Goal: Register for event/course

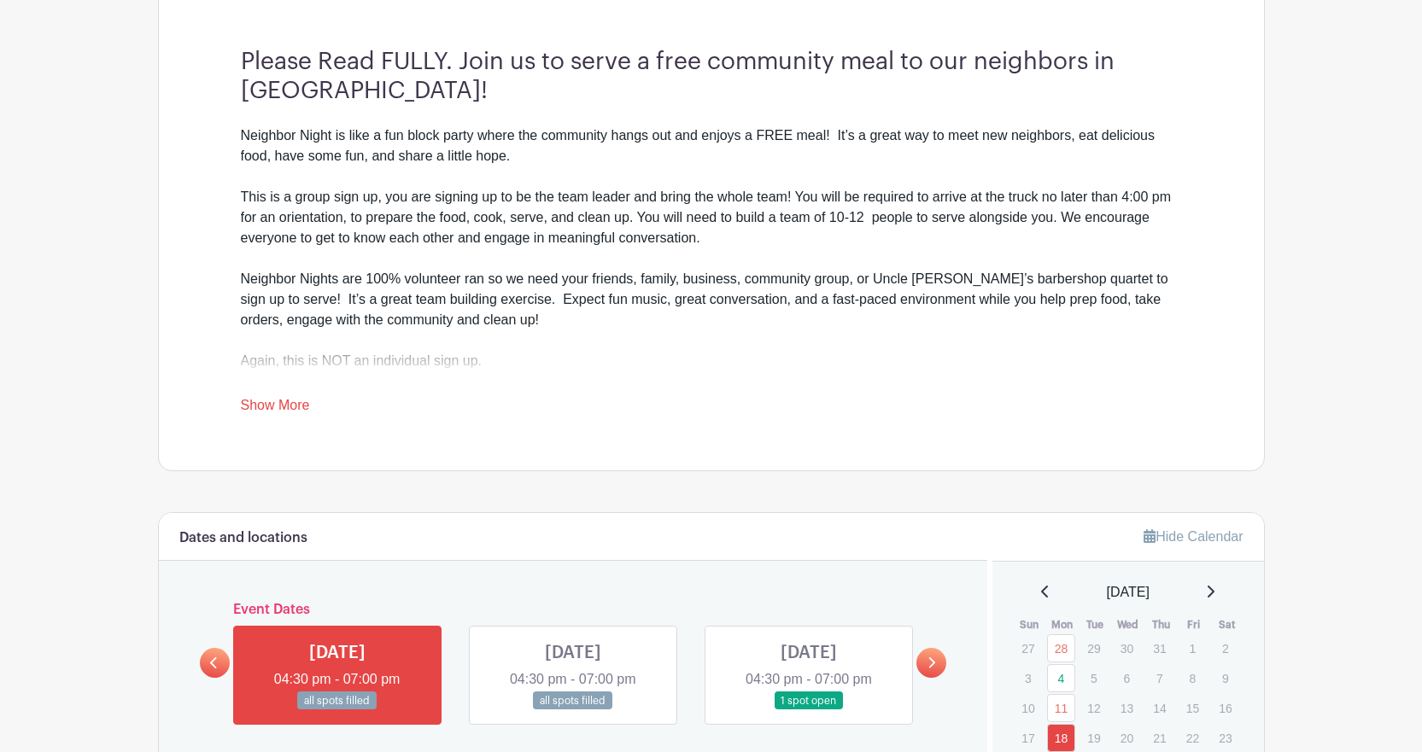
scroll to position [598, 0]
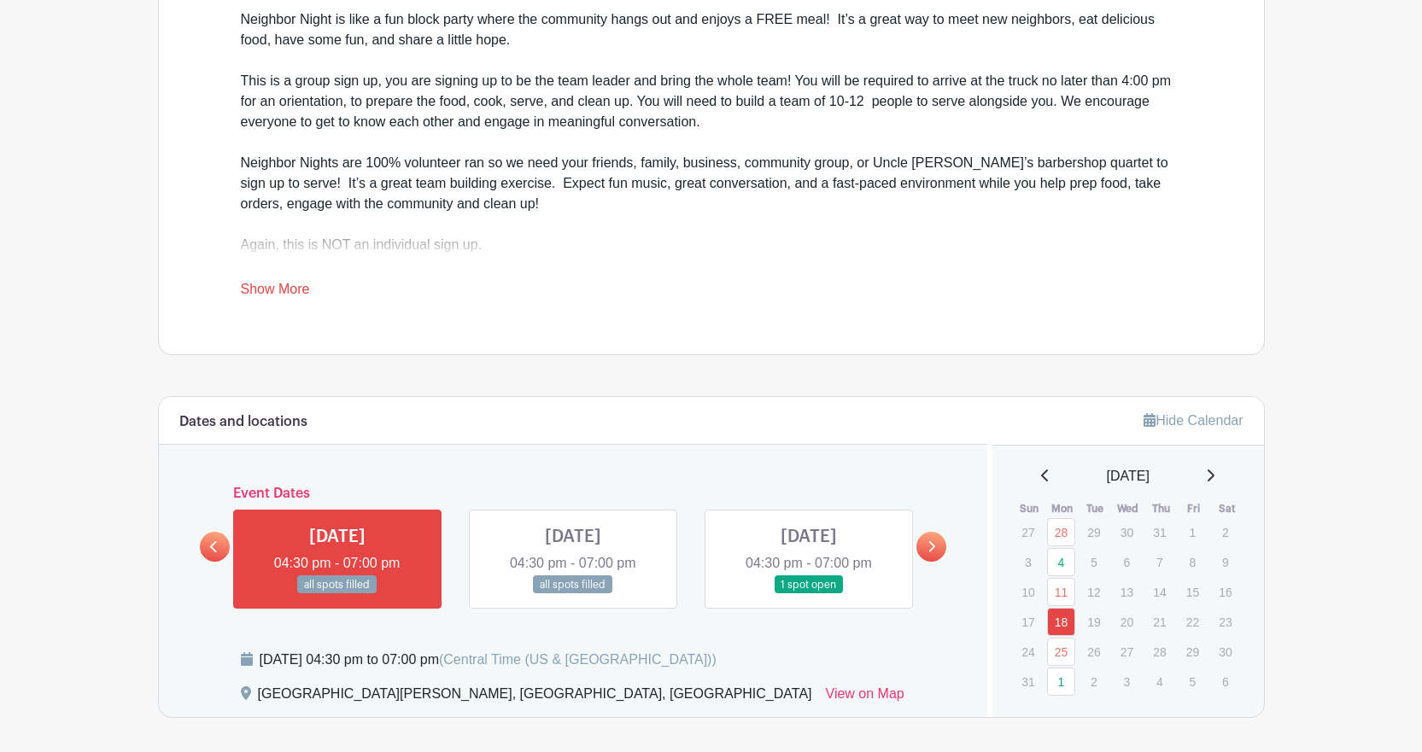
click at [939, 543] on link at bounding box center [931, 547] width 30 height 30
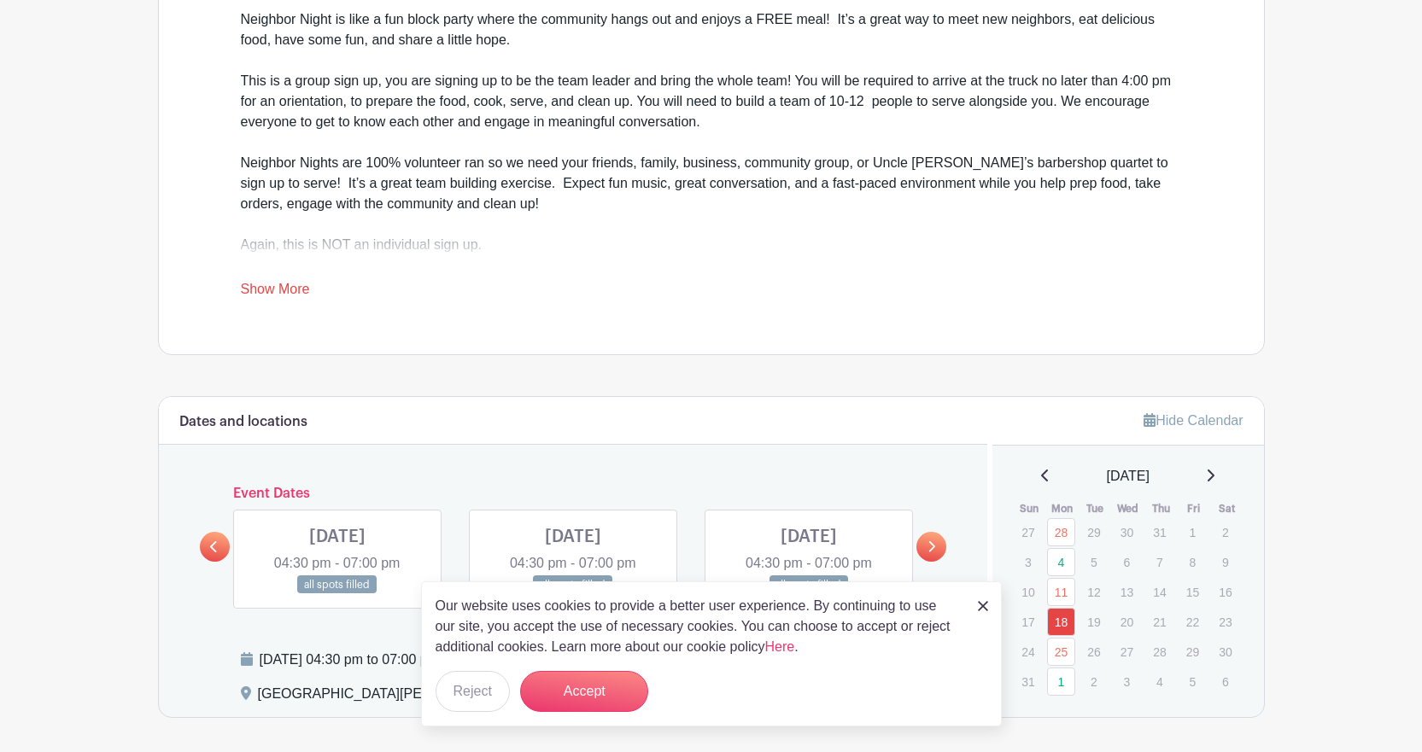
drag, startPoint x: 985, startPoint y: 605, endPoint x: 982, endPoint y: 596, distance: 8.9
click at [984, 605] on img at bounding box center [983, 606] width 10 height 10
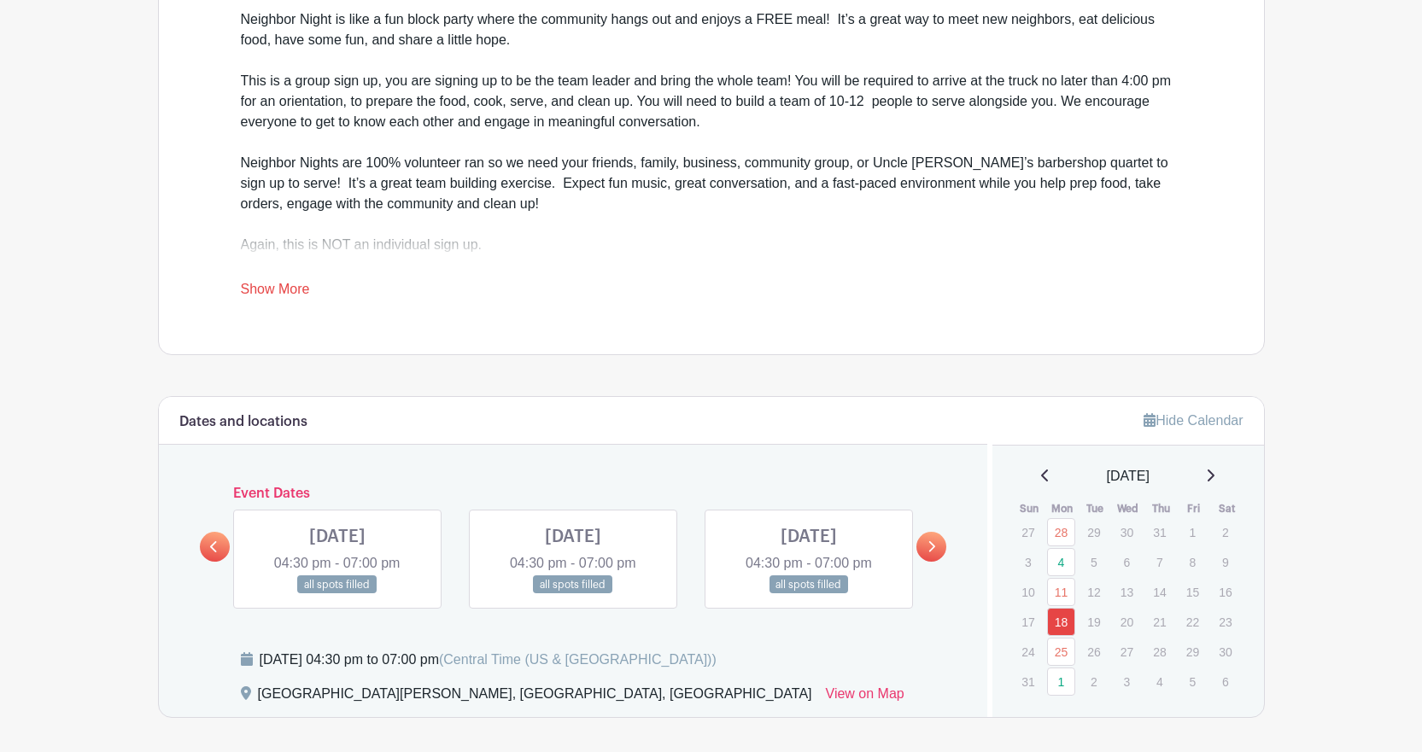
click at [927, 541] on icon at bounding box center [931, 547] width 8 height 13
click at [932, 535] on link at bounding box center [931, 547] width 30 height 30
click at [1211, 481] on div "[DATE]" at bounding box center [1128, 476] width 231 height 20
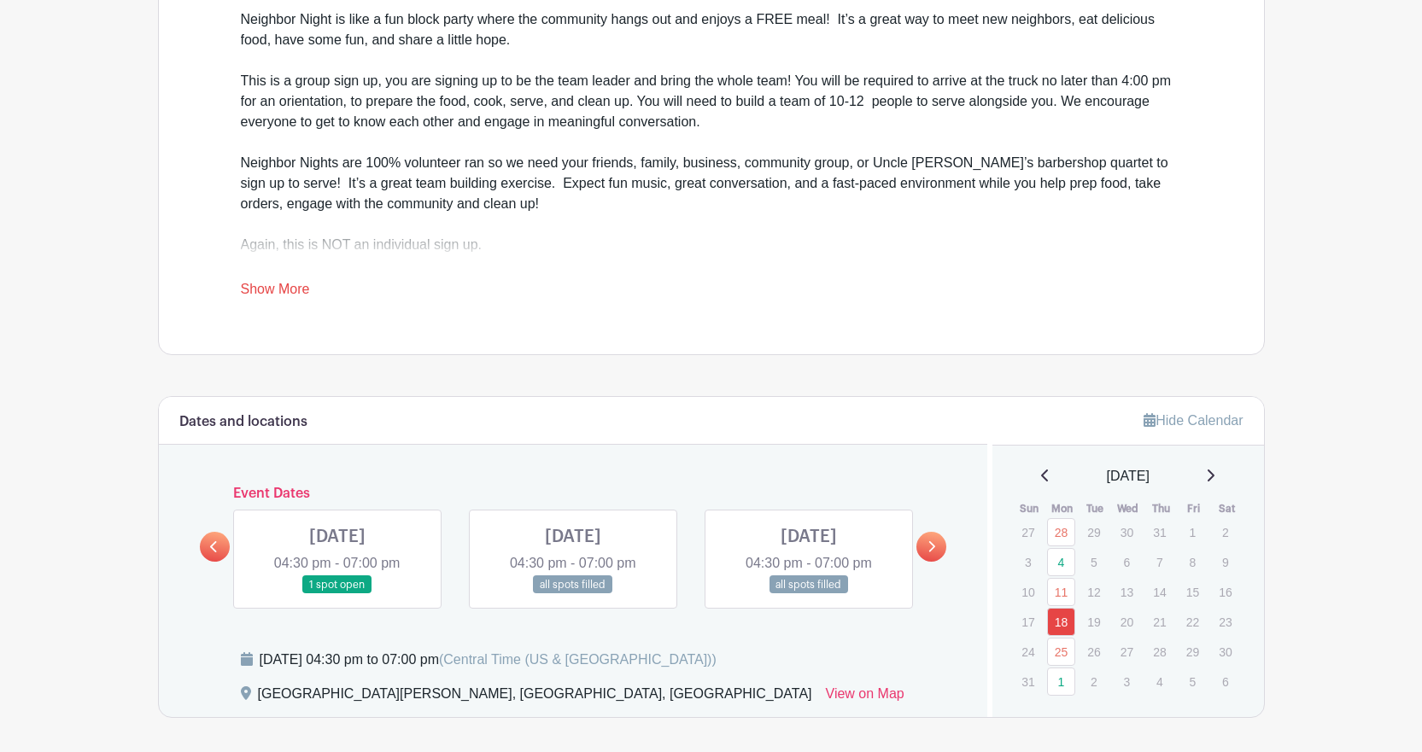
click at [1214, 480] on icon at bounding box center [1211, 476] width 7 height 12
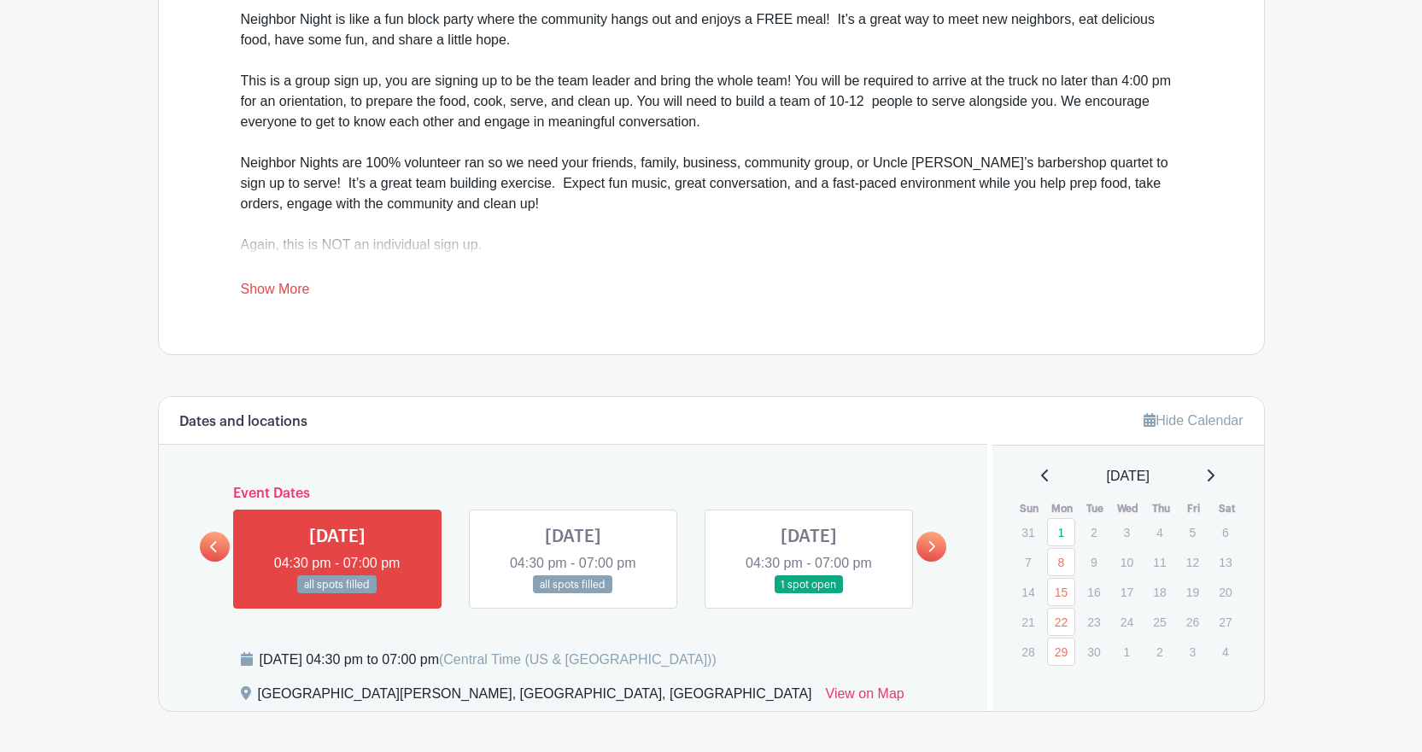
click at [933, 550] on icon at bounding box center [932, 546] width 7 height 11
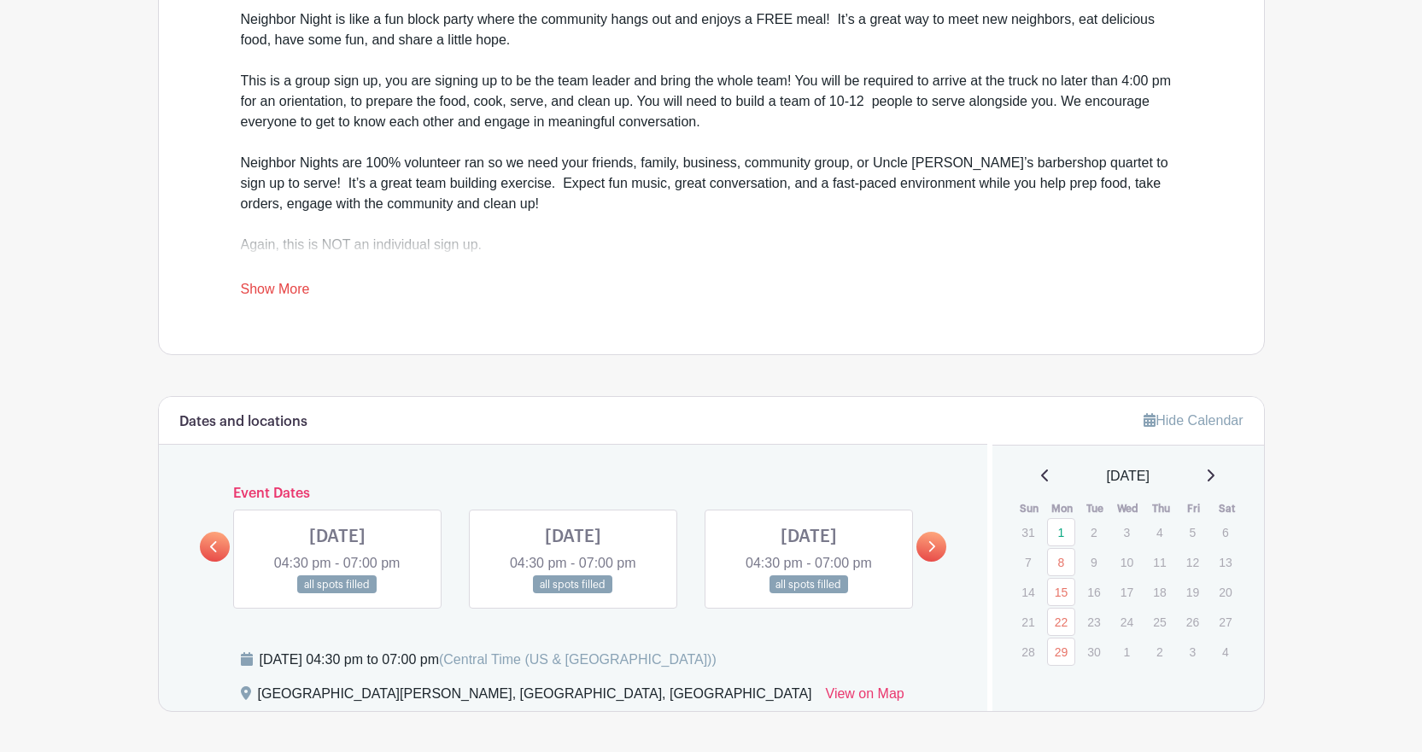
click at [933, 550] on icon at bounding box center [932, 546] width 7 height 11
click at [932, 551] on icon at bounding box center [932, 546] width 7 height 11
click at [939, 547] on link at bounding box center [931, 547] width 30 height 30
click at [337, 594] on link at bounding box center [337, 594] width 0 height 0
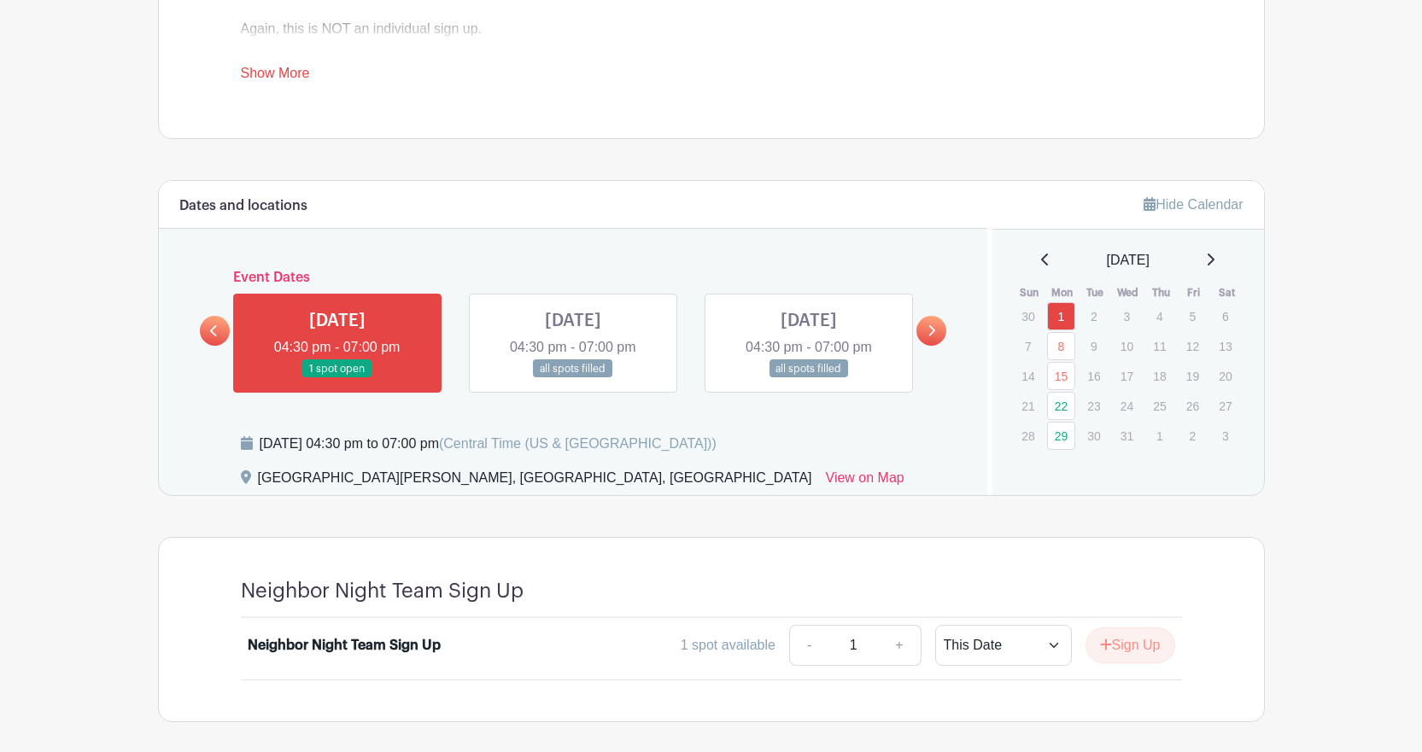
scroll to position [854, 0]
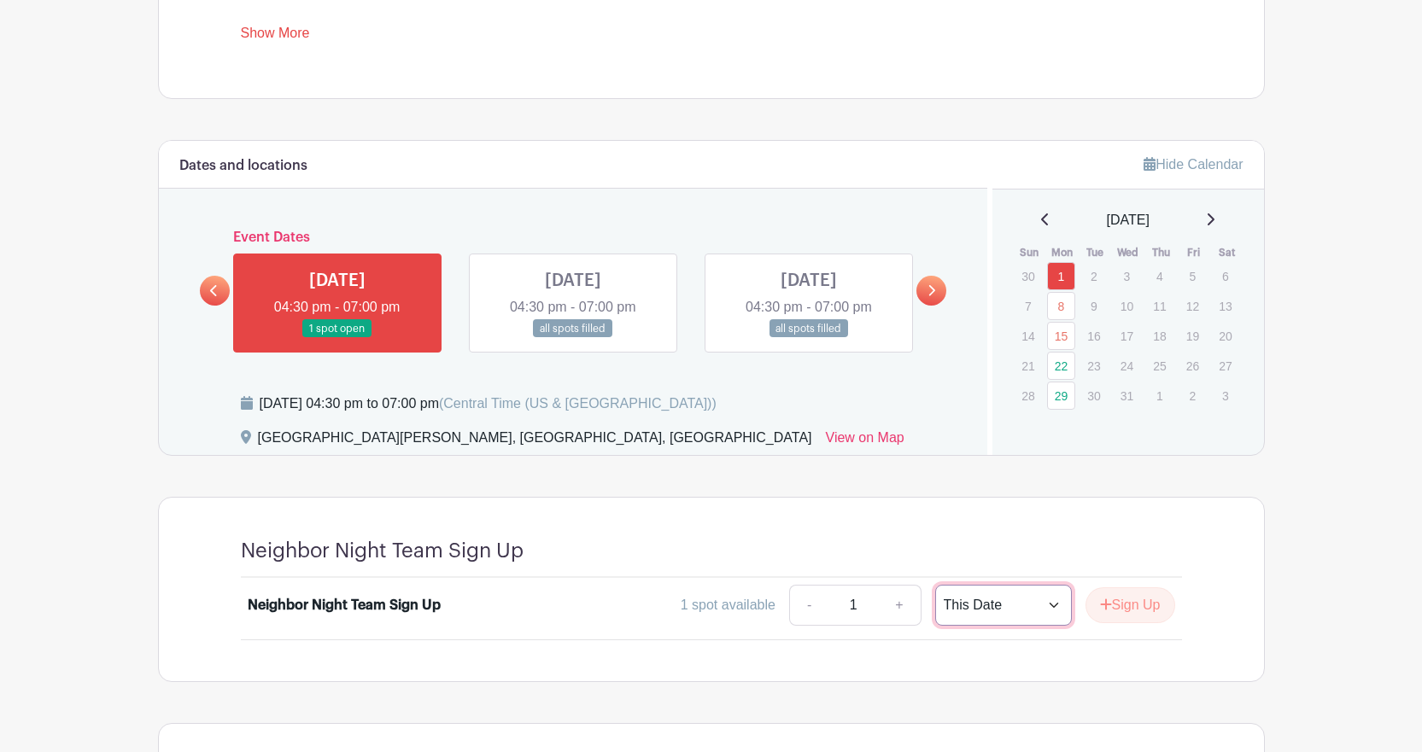
click at [1040, 602] on select "This Date Select Dates" at bounding box center [1003, 605] width 137 height 41
click at [935, 585] on select "This Date Select Dates" at bounding box center [1003, 605] width 137 height 41
click at [337, 338] on link at bounding box center [337, 338] width 0 height 0
click at [1128, 606] on button "Sign Up" at bounding box center [1130, 606] width 90 height 36
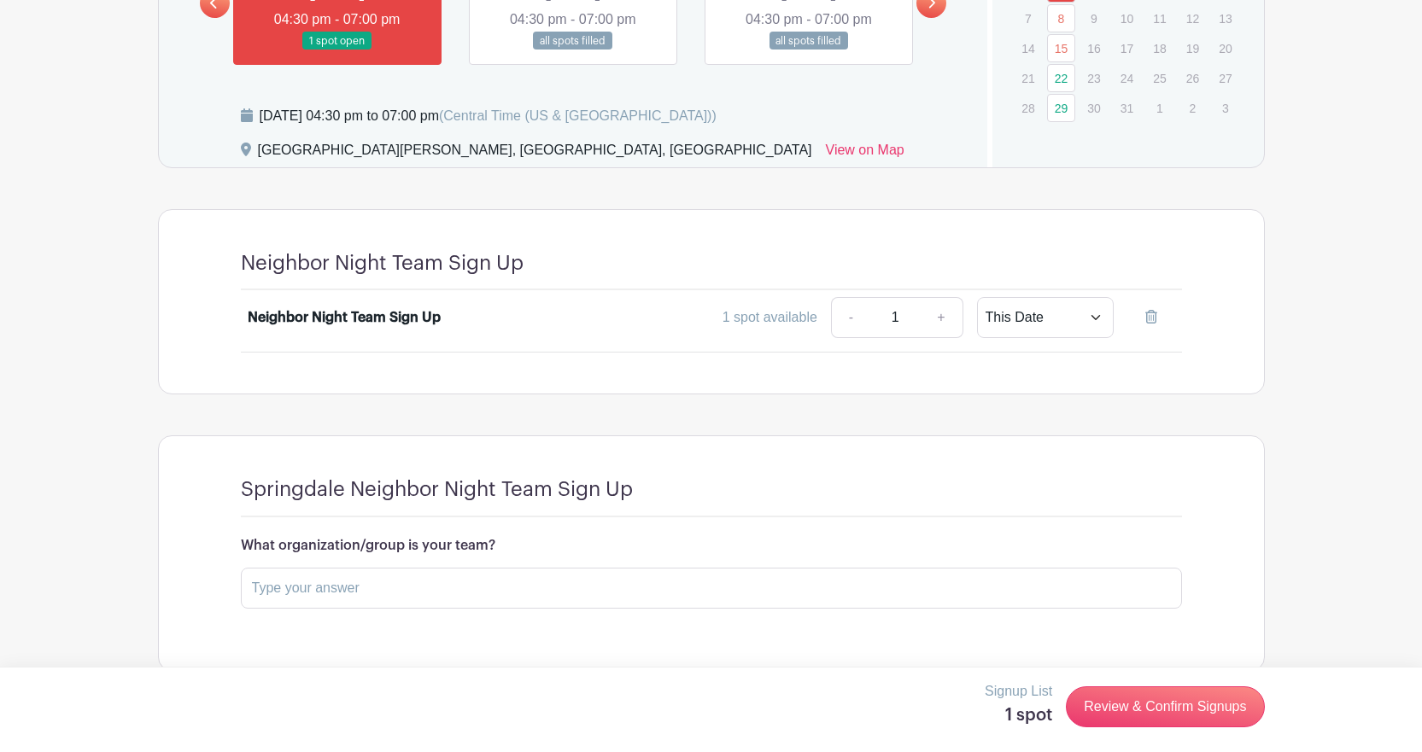
scroll to position [1167, 0]
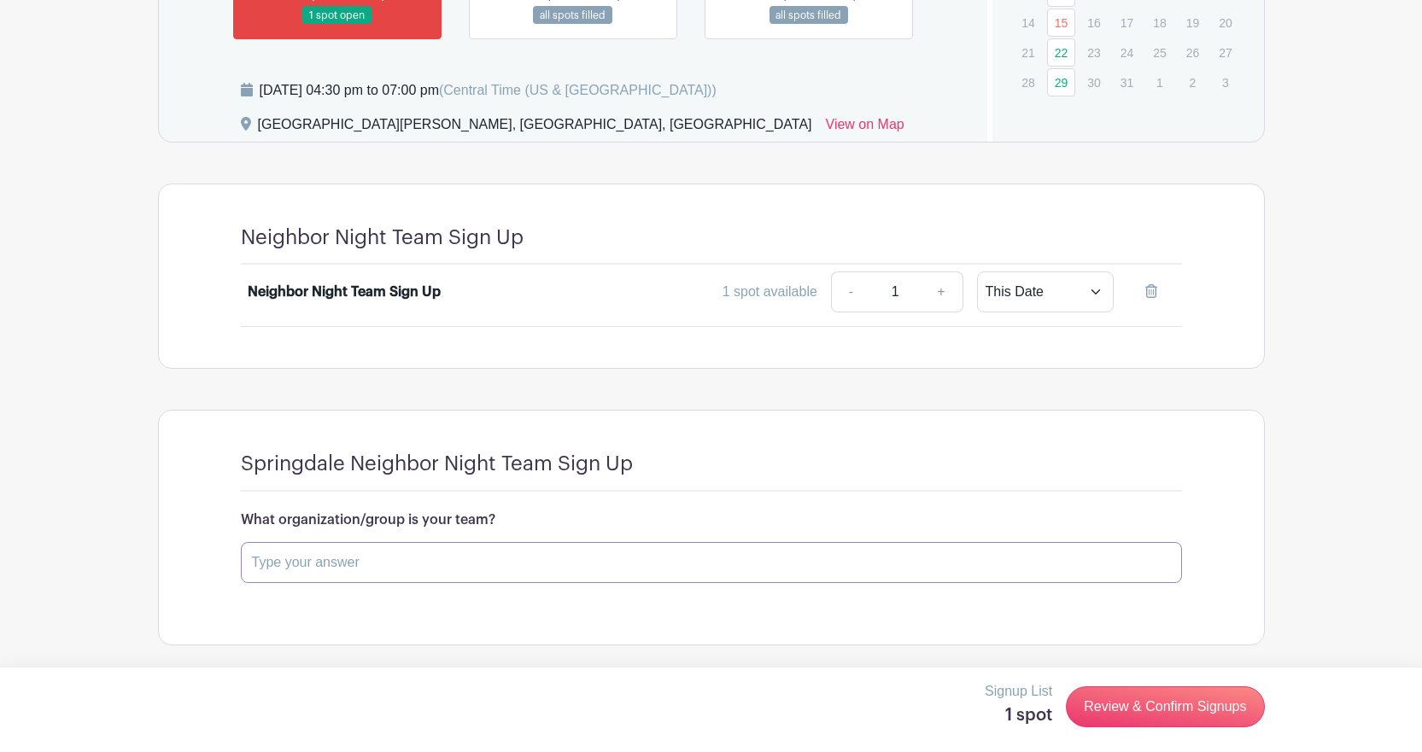
click at [577, 565] on input "text" at bounding box center [711, 562] width 941 height 41
type input "Arvest Bank"
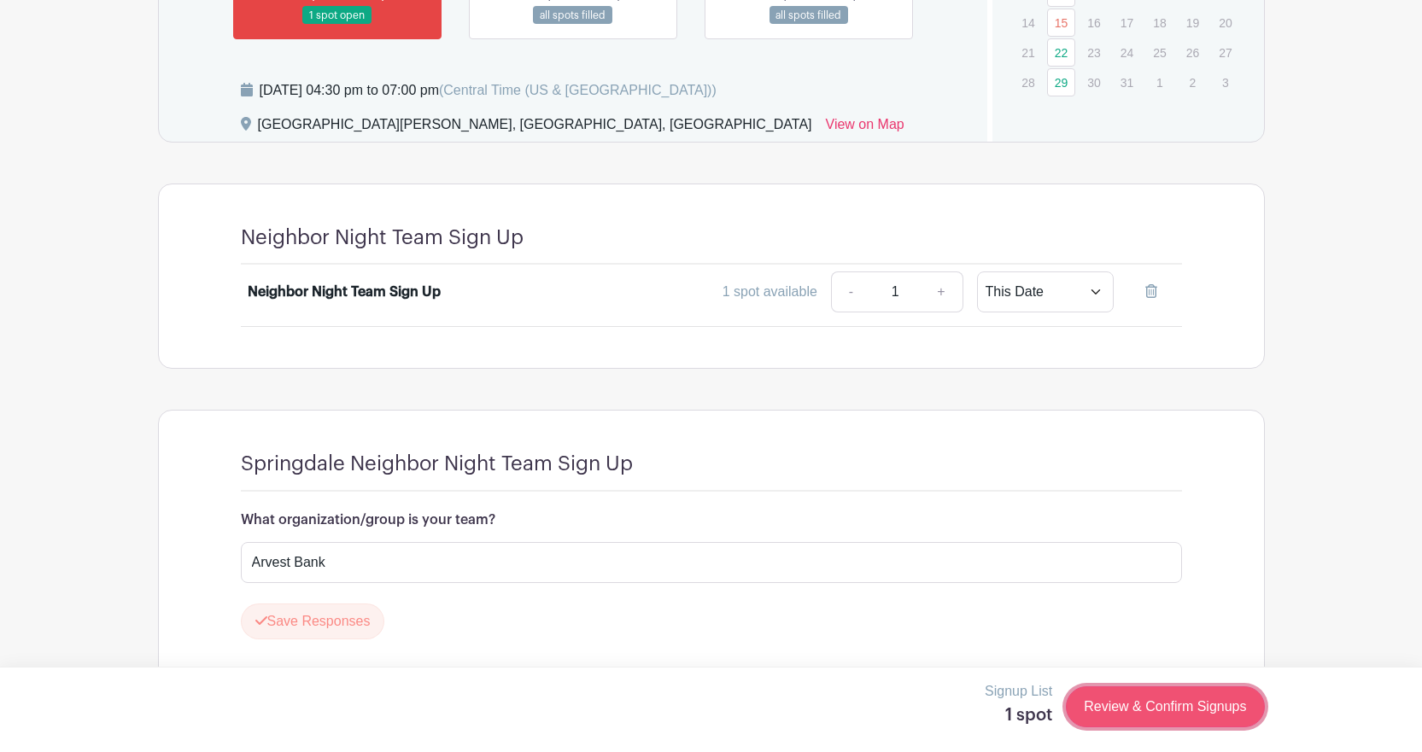
click at [1145, 696] on link "Review & Confirm Signups" at bounding box center [1165, 707] width 198 height 41
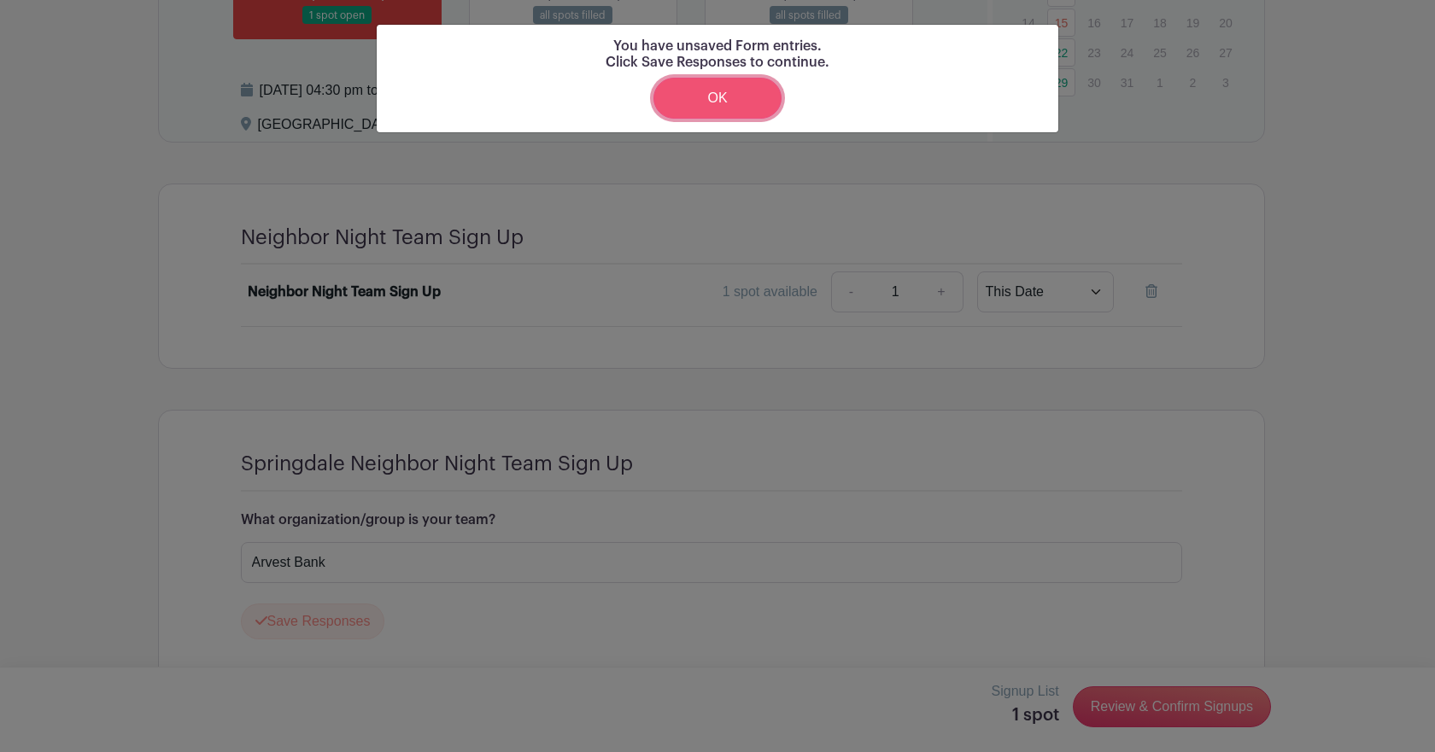
click at [722, 88] on link "OK" at bounding box center [717, 98] width 128 height 41
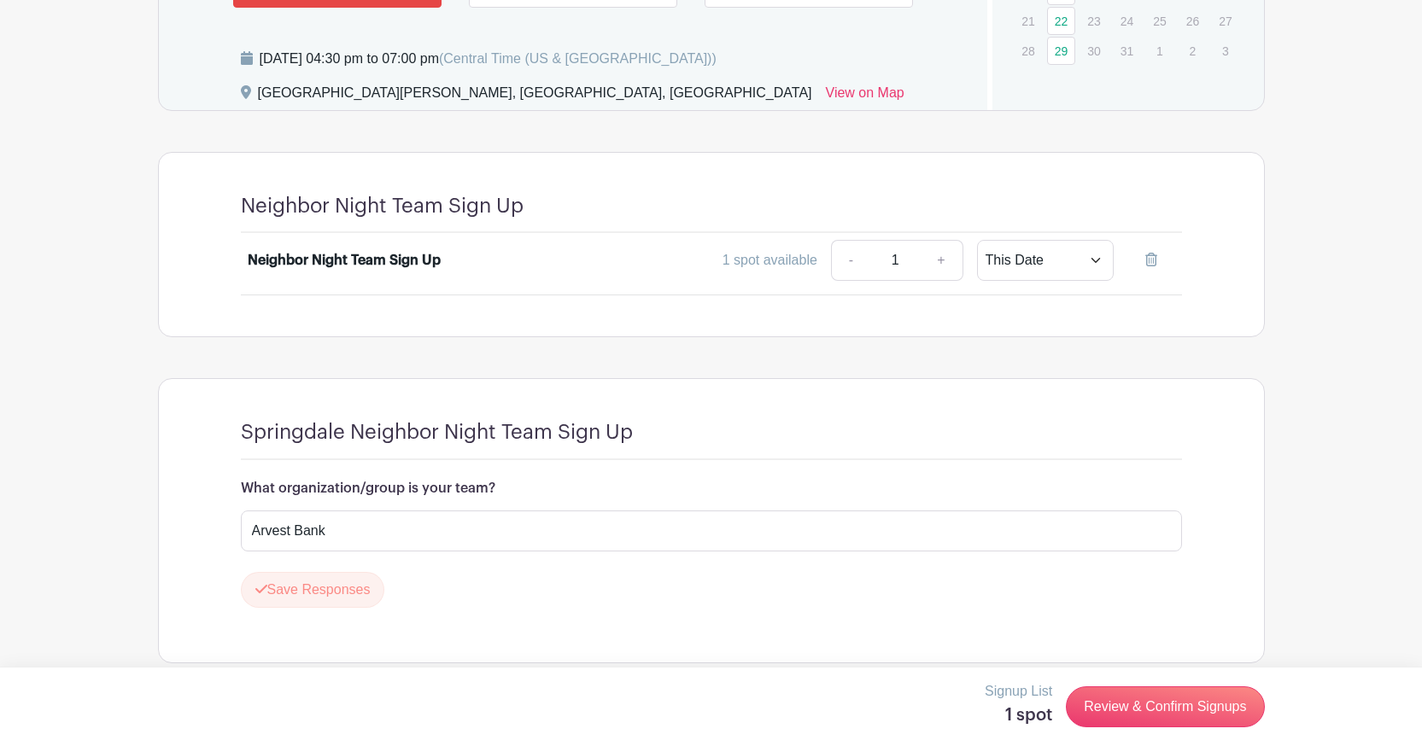
scroll to position [1217, 0]
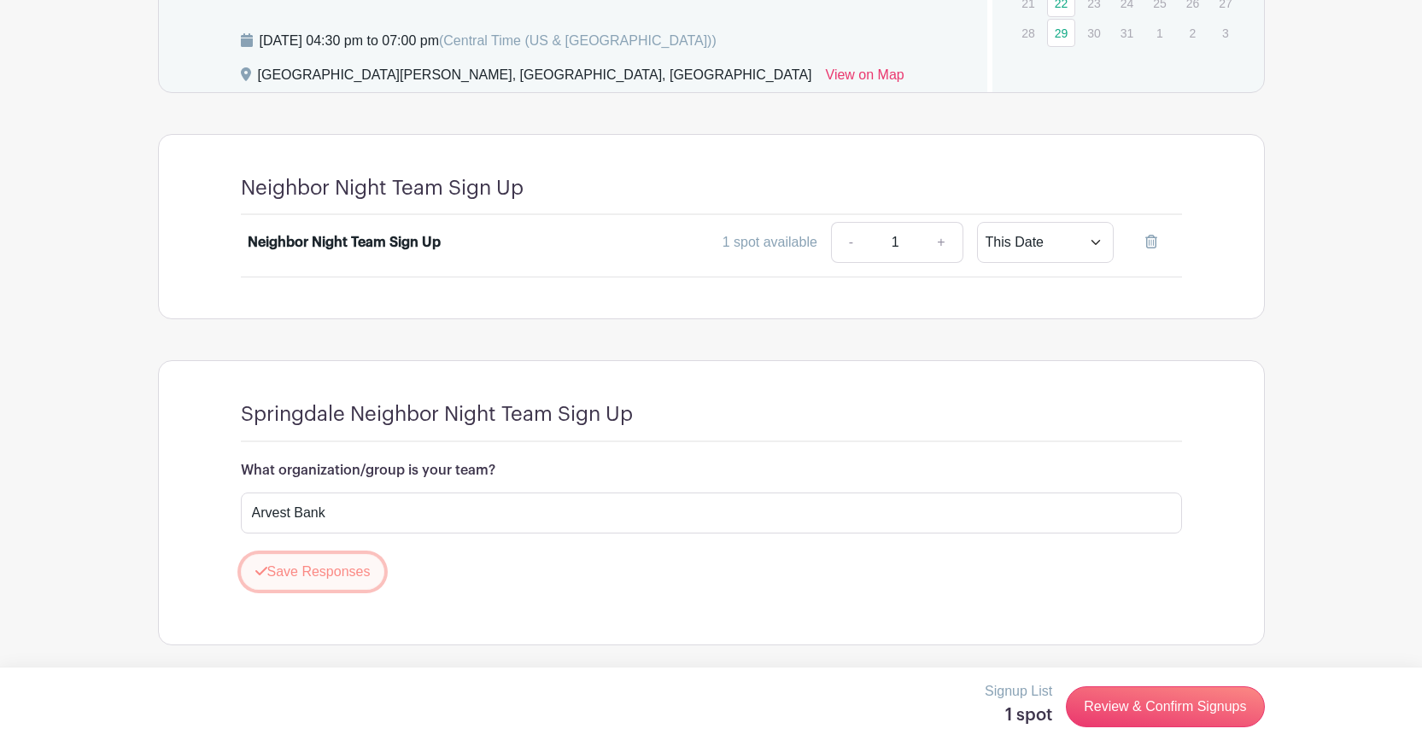
click at [301, 562] on button "Save Responses" at bounding box center [313, 572] width 144 height 36
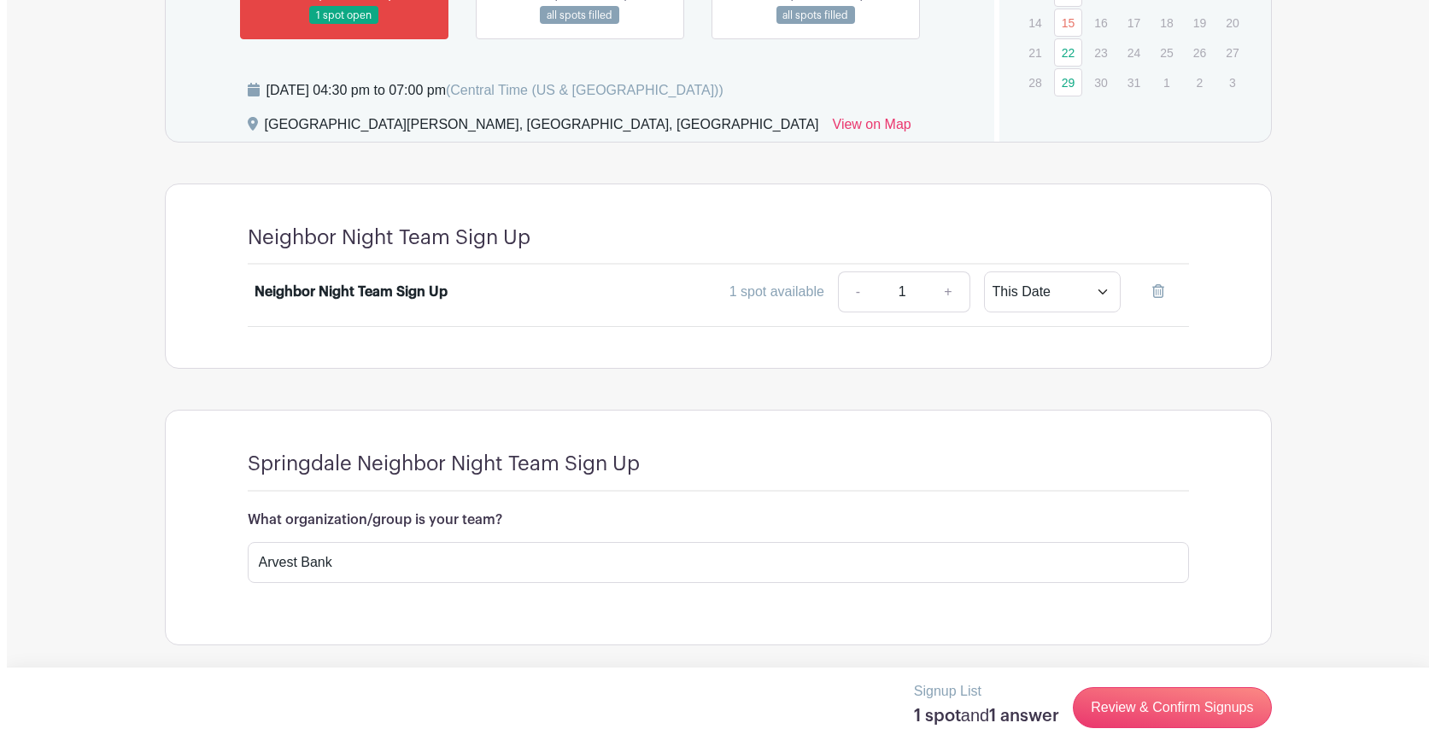
scroll to position [1167, 0]
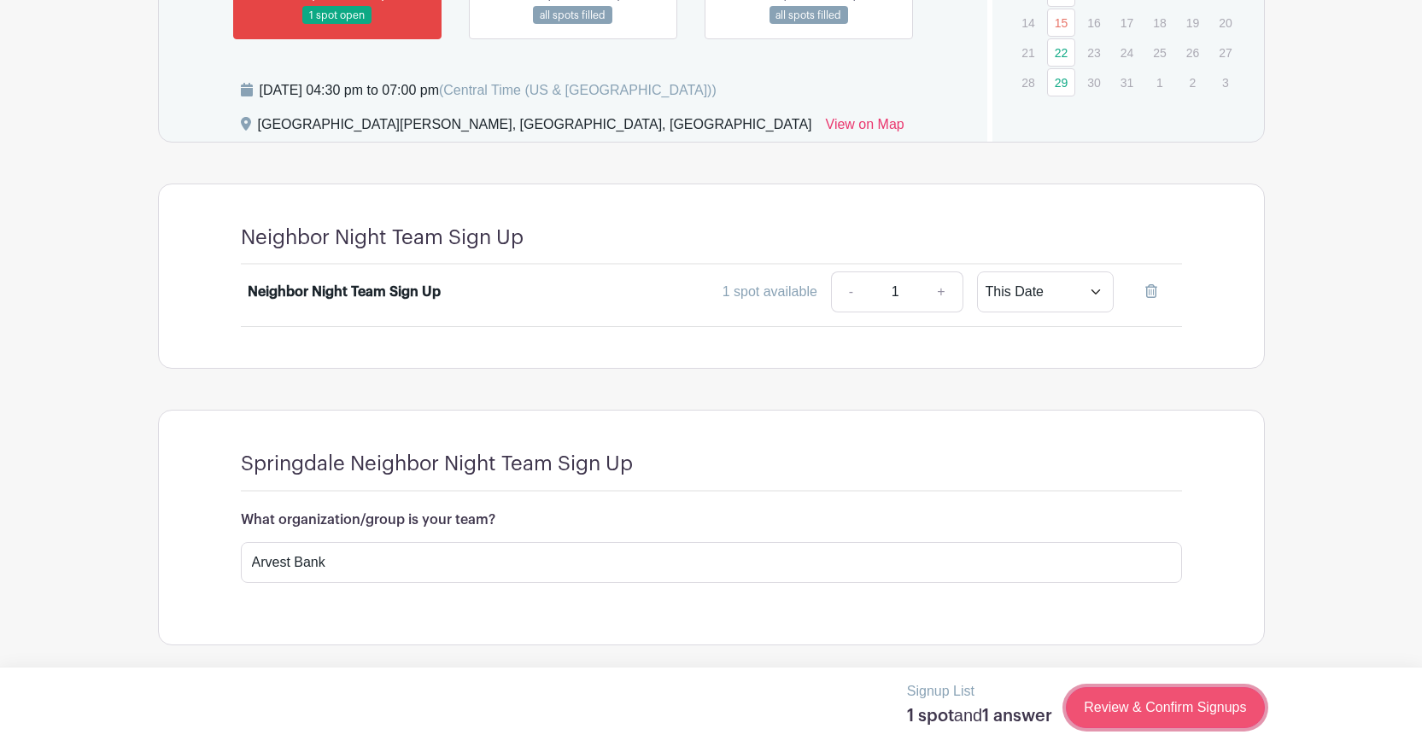
click at [1134, 710] on link "Review & Confirm Signups" at bounding box center [1165, 707] width 198 height 41
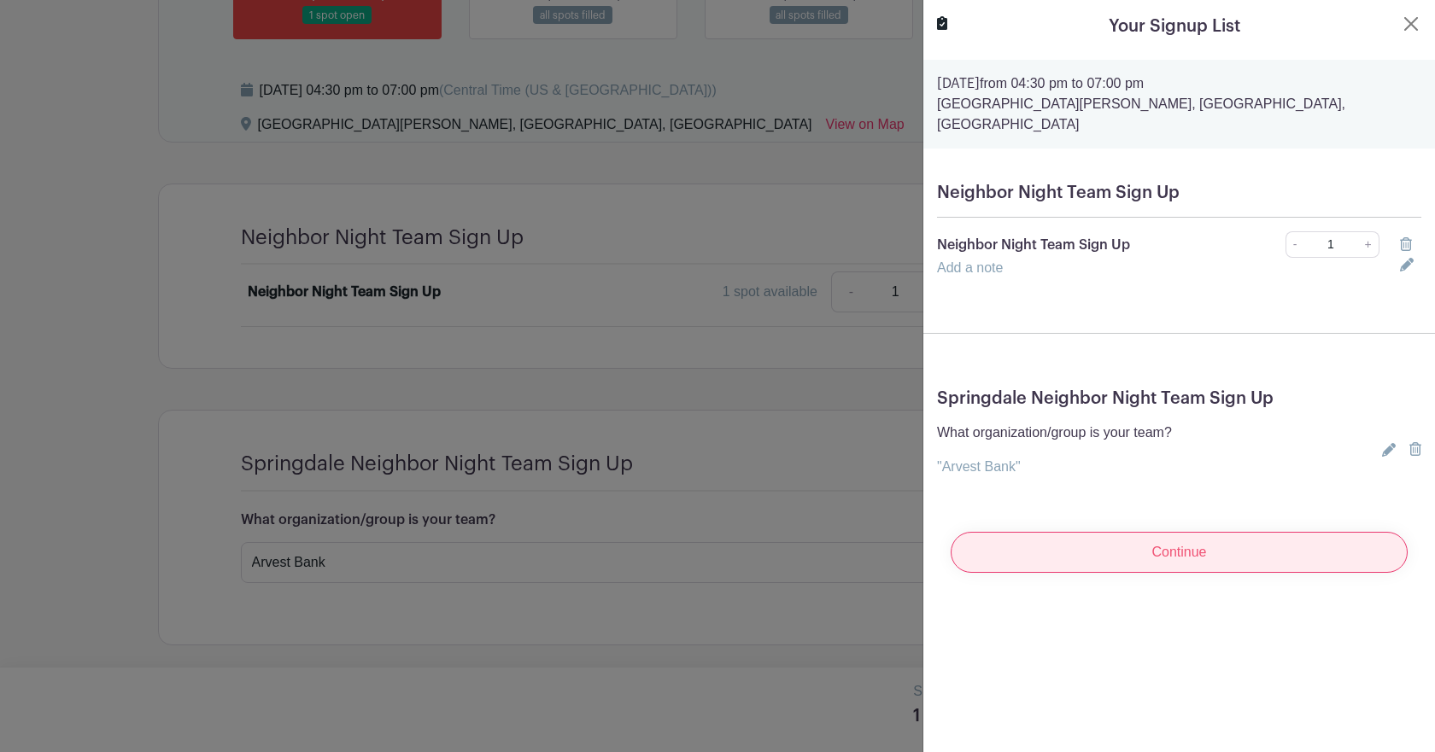
click at [1163, 553] on input "Continue" at bounding box center [1179, 552] width 457 height 41
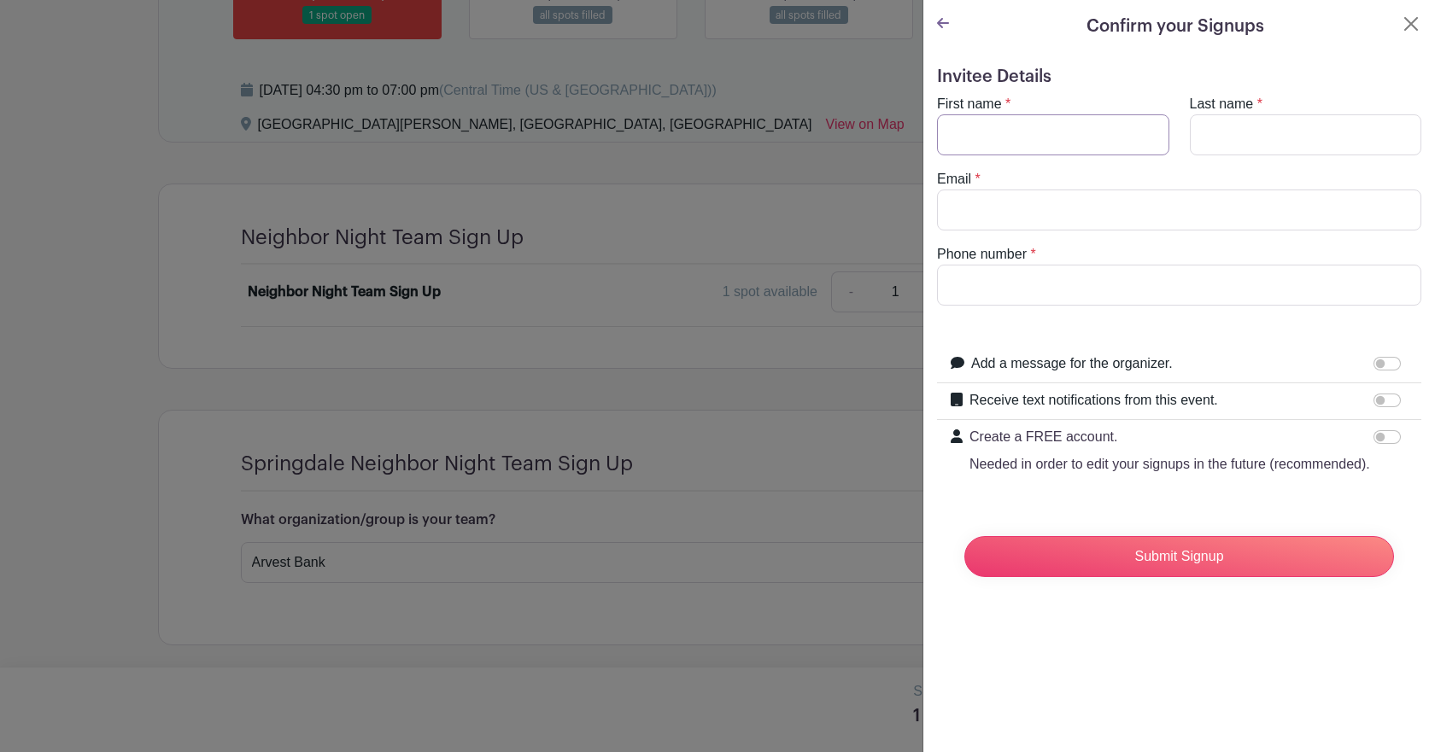
click at [1072, 135] on input "First name" at bounding box center [1053, 134] width 232 height 41
type input "[PERSON_NAME]"
type input "Shook"
type input "[EMAIL_ADDRESS][DOMAIN_NAME]"
type input "4798714349"
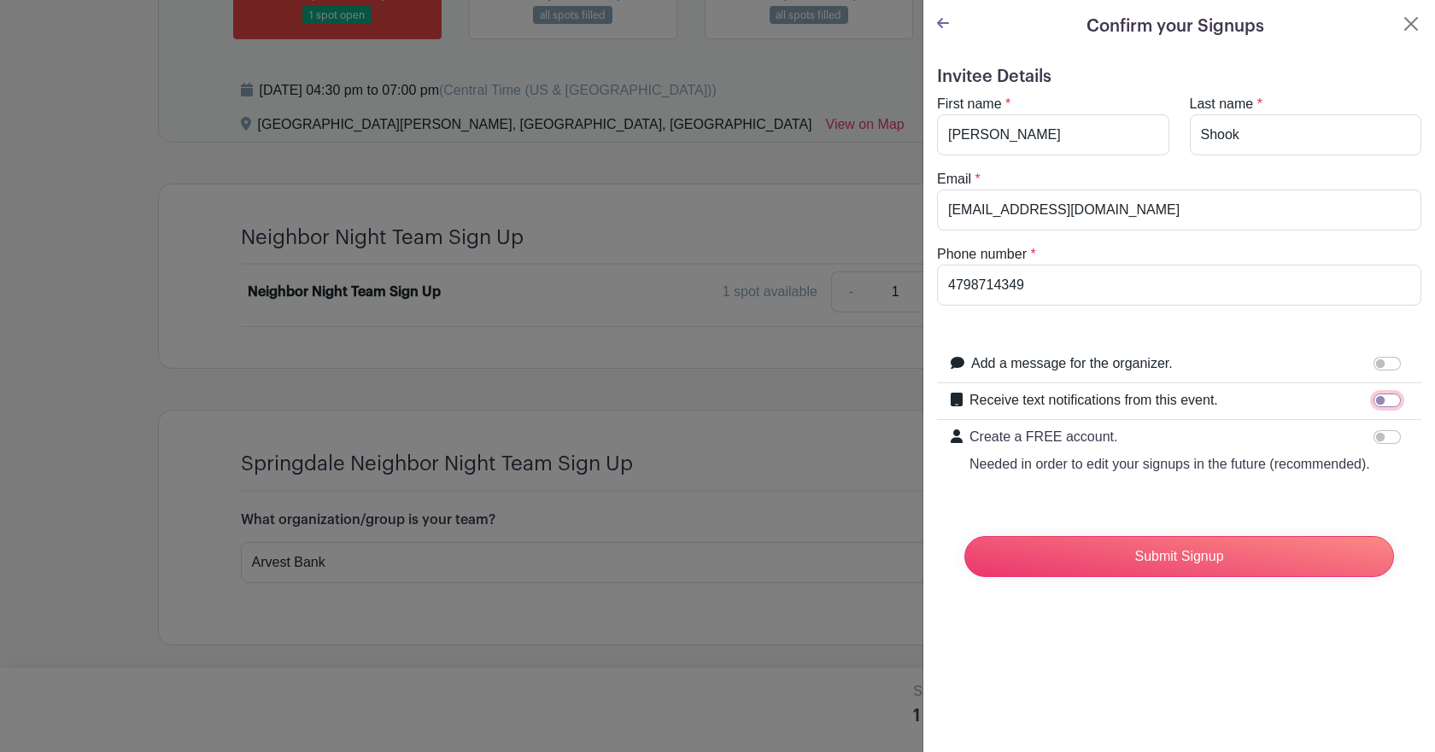
click at [1373, 404] on input "Receive text notifications from this event." at bounding box center [1386, 401] width 27 height 14
checkbox input "true"
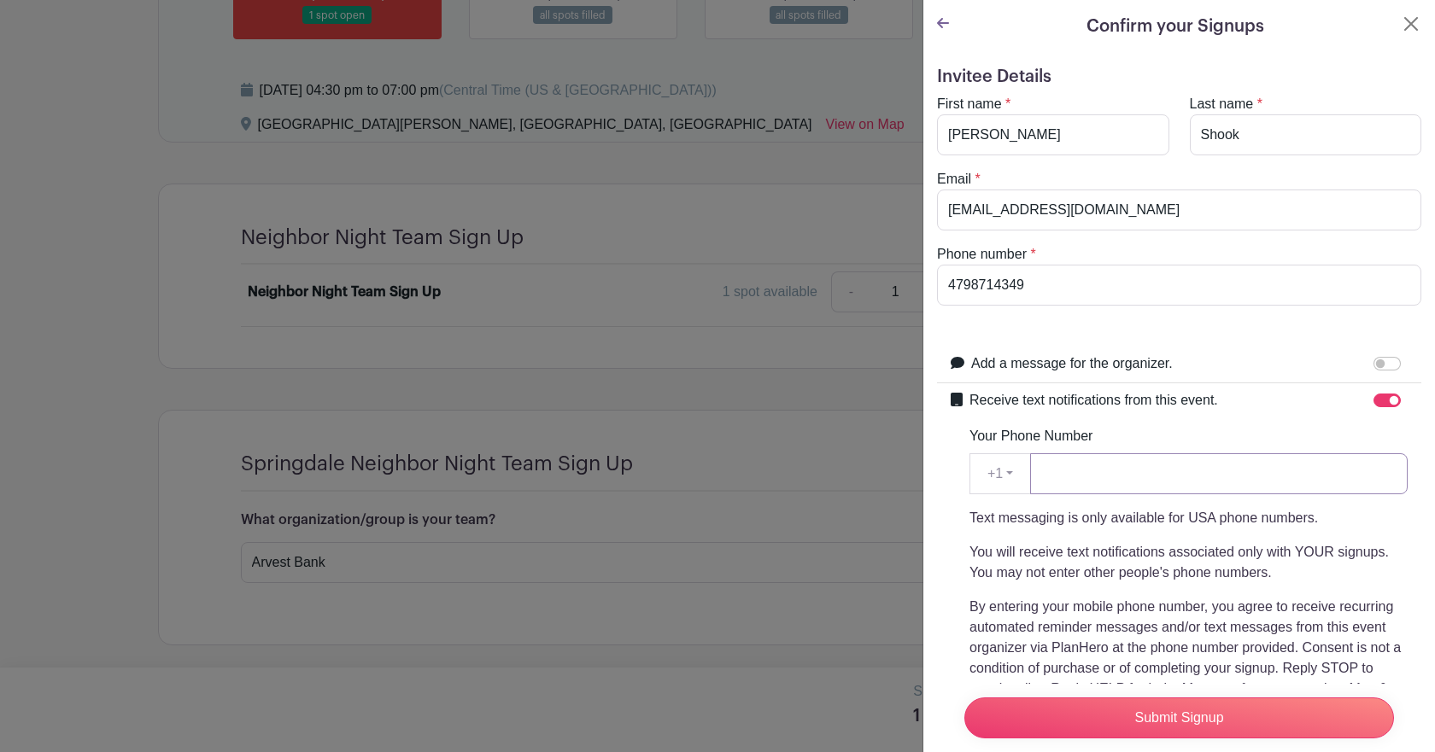
click at [1161, 485] on input "Your Phone Number" at bounding box center [1218, 473] width 377 height 41
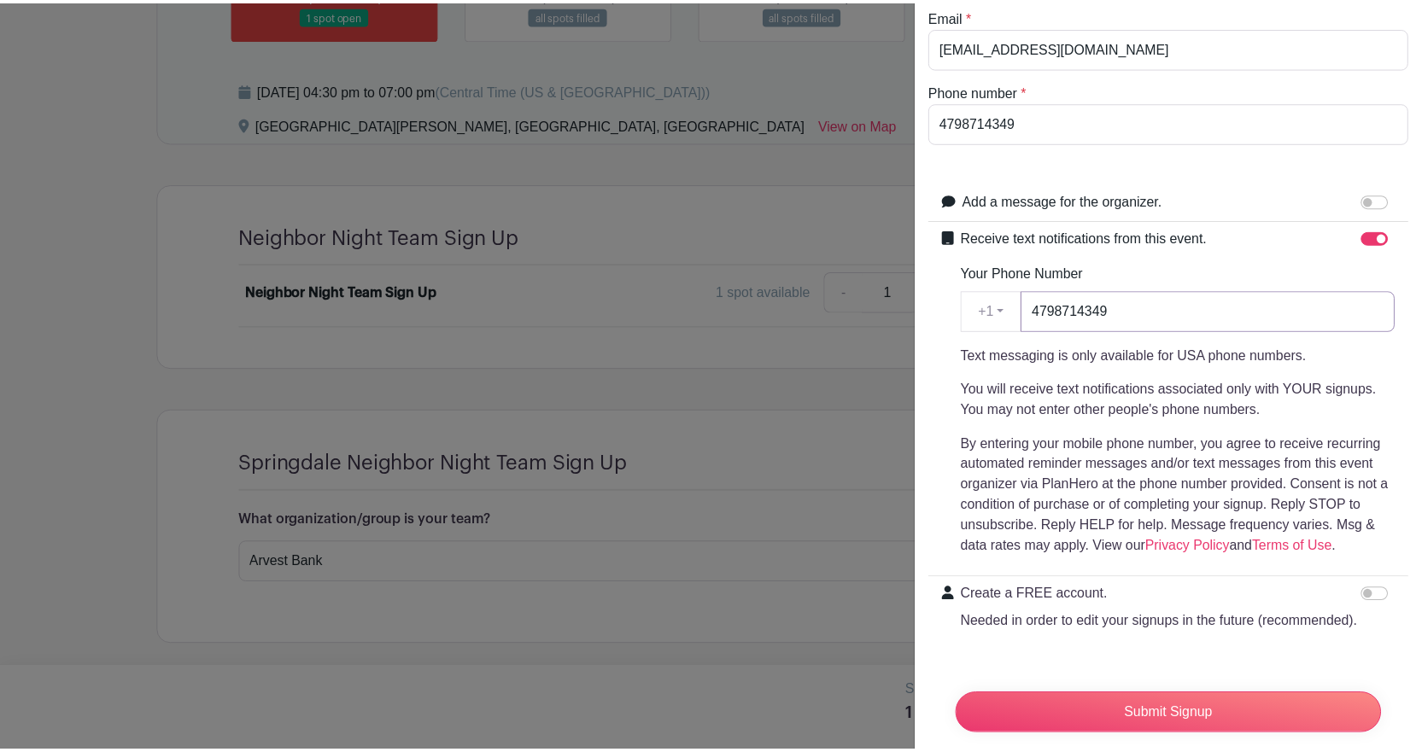
scroll to position [171, 0]
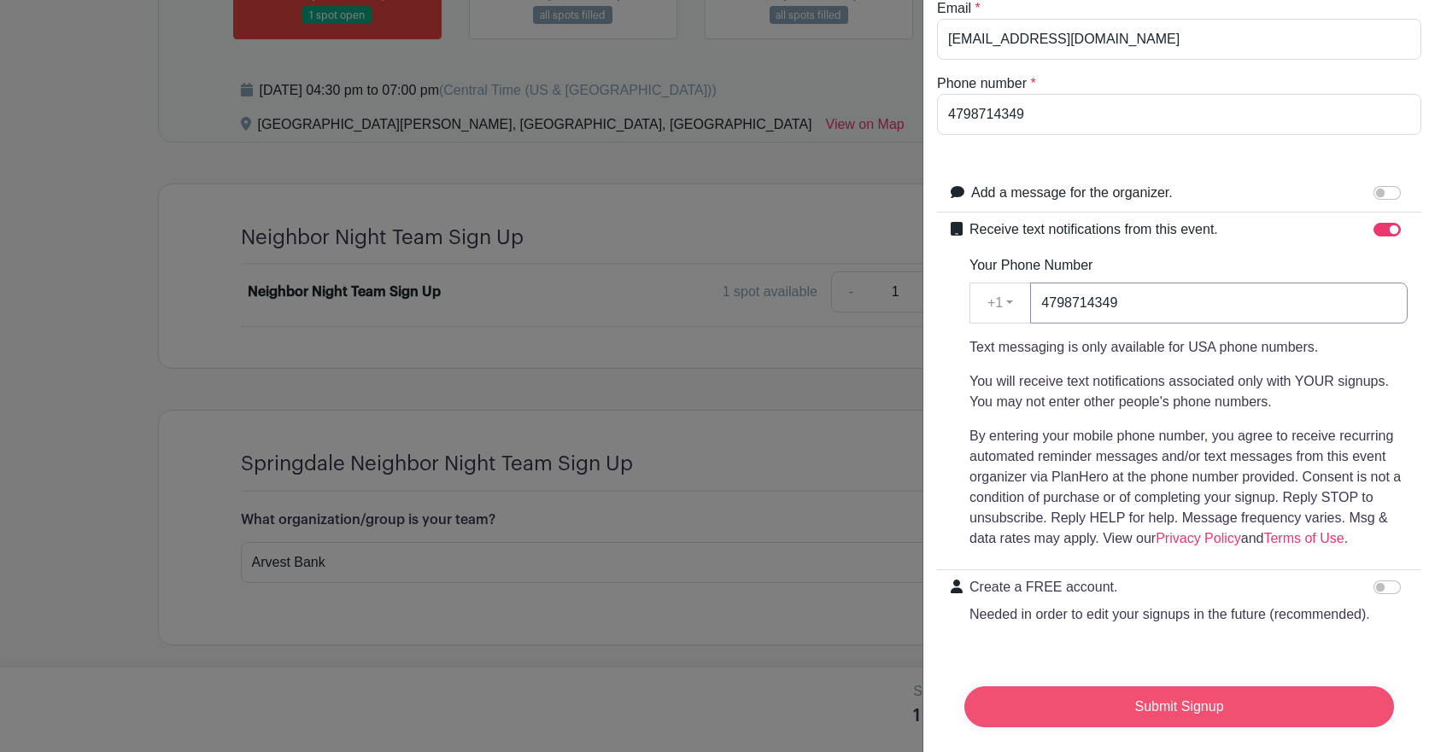
type input "4798714349"
click at [1145, 710] on input "Submit Signup" at bounding box center [1179, 707] width 430 height 41
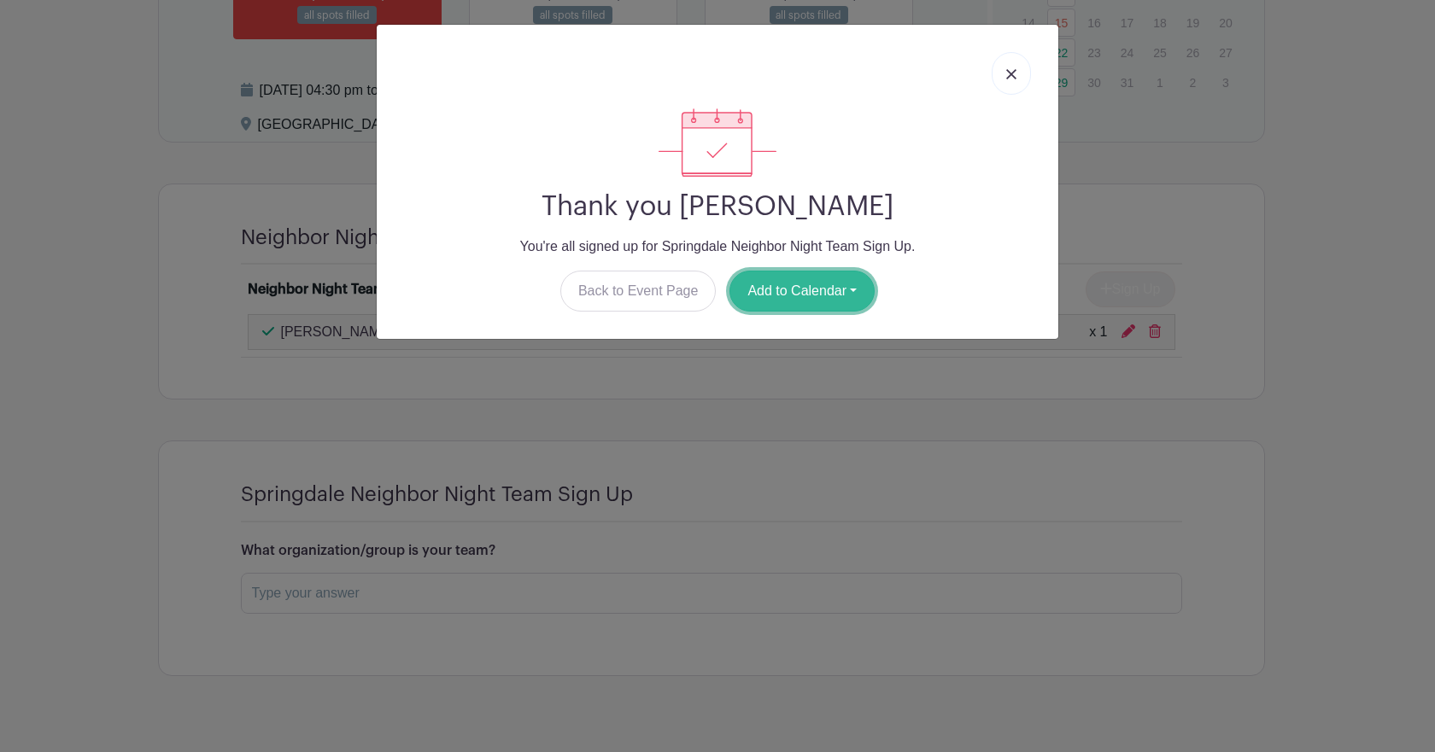
click at [783, 288] on button "Add to Calendar" at bounding box center [801, 291] width 145 height 41
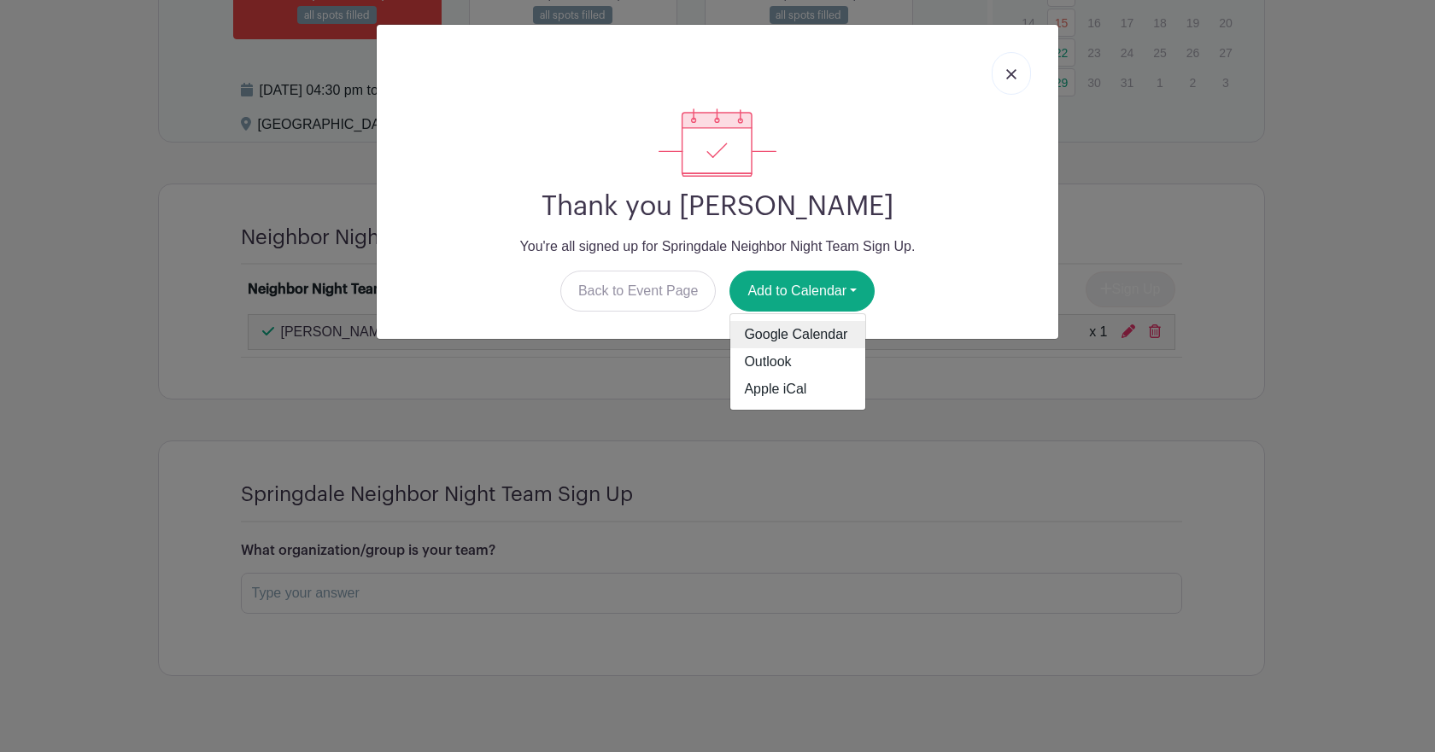
click at [783, 326] on link "Google Calendar" at bounding box center [797, 334] width 135 height 27
click at [1013, 70] on img at bounding box center [1011, 74] width 10 height 10
